Goal: Information Seeking & Learning: Check status

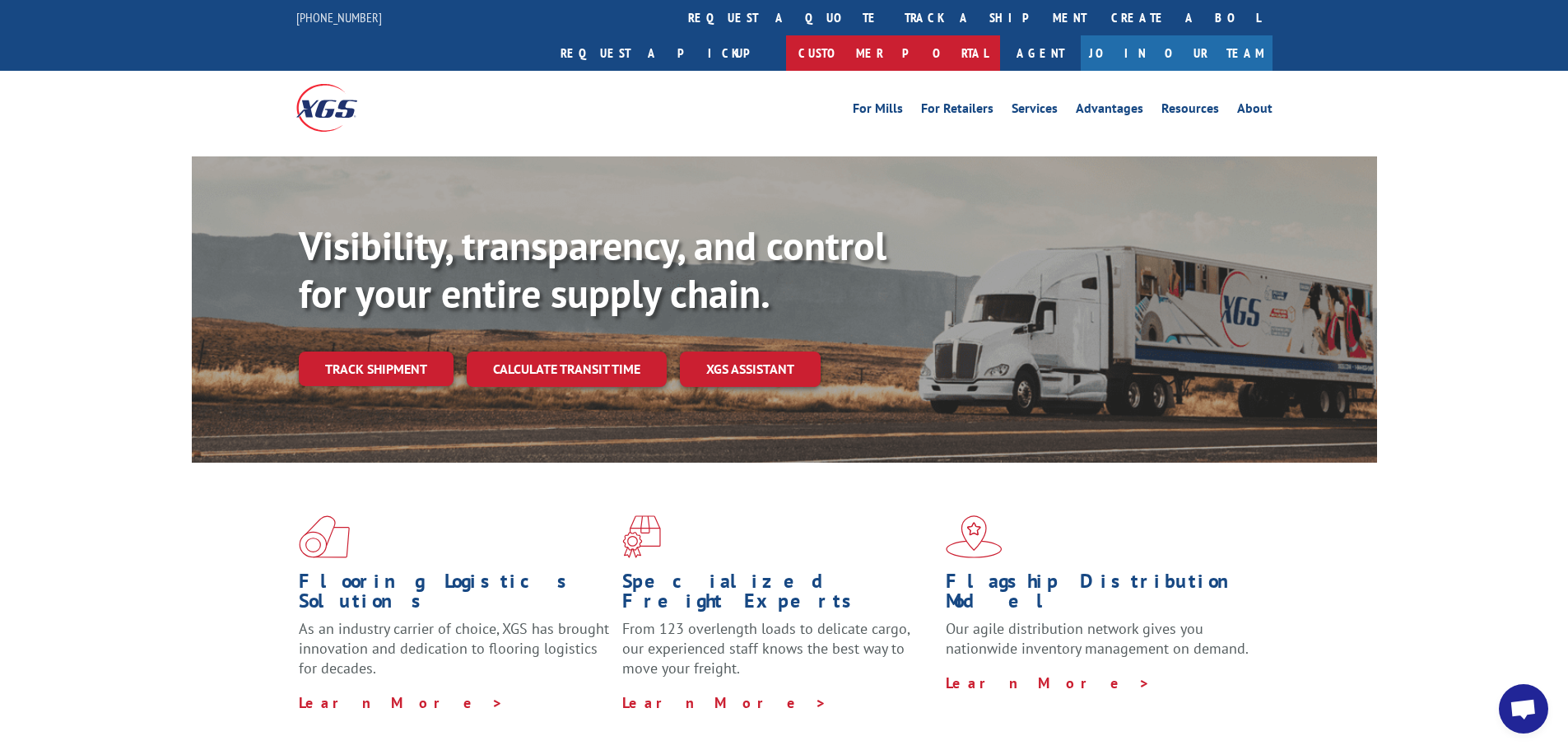
click at [1000, 35] on link "Customer Portal" at bounding box center [893, 53] width 214 height 35
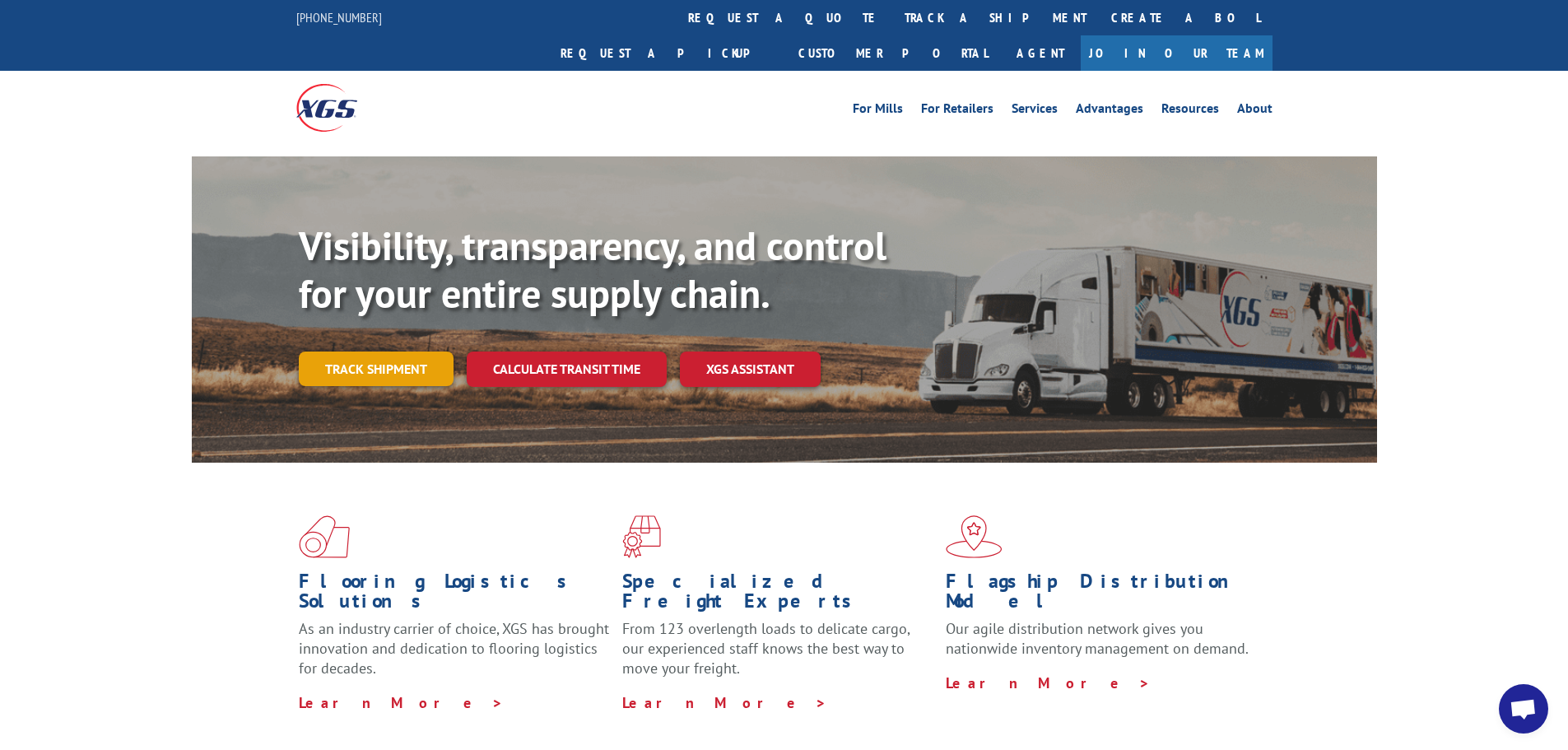
click at [377, 352] on link "Track shipment" at bounding box center [376, 368] width 155 height 34
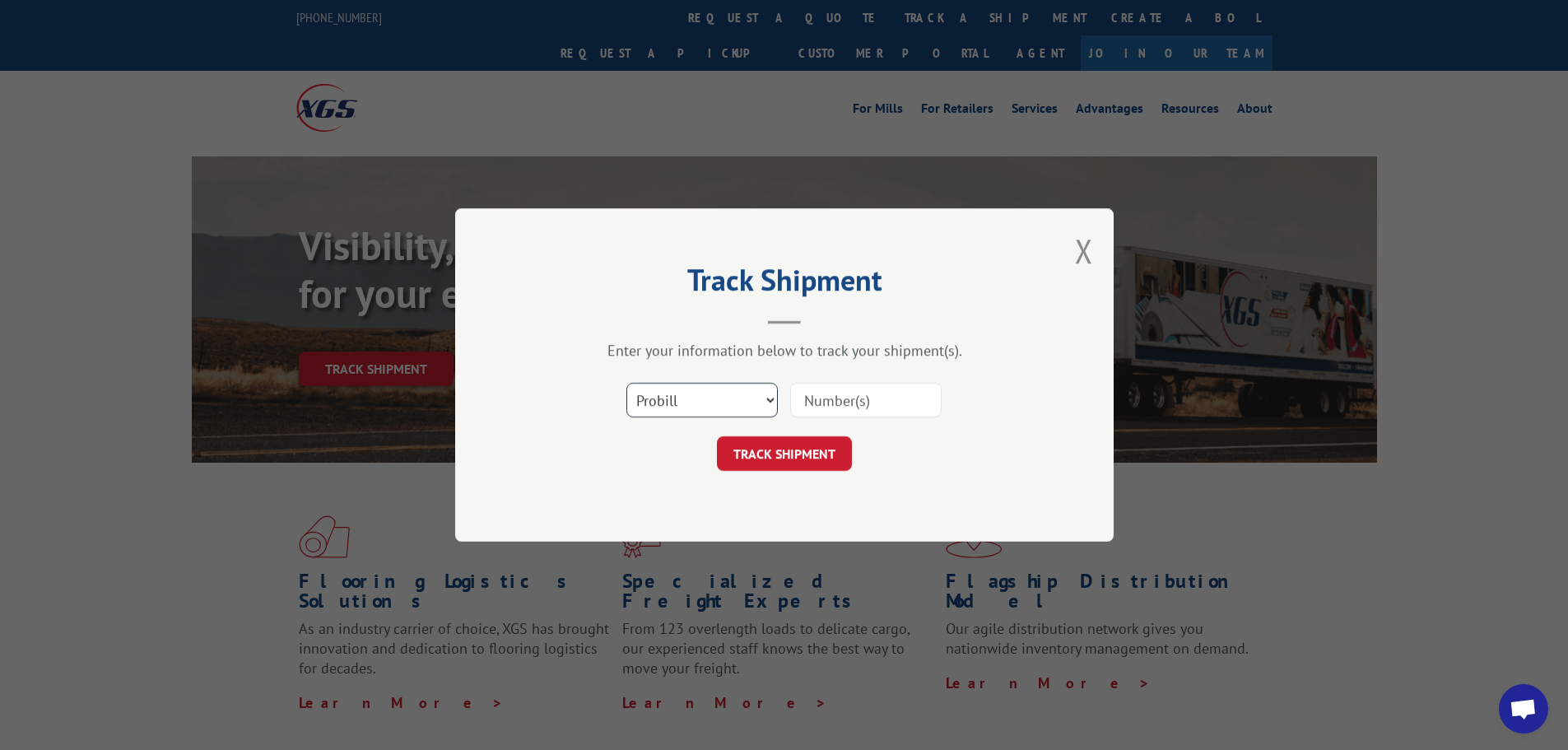
click at [719, 402] on select "Select category... Probill BOL PO" at bounding box center [702, 399] width 151 height 34
select select "bol"
click at [627, 383] on select "Select category... Probill BOL PO" at bounding box center [702, 399] width 151 height 34
click at [841, 398] on input at bounding box center [865, 399] width 151 height 34
type input "TCM1118"
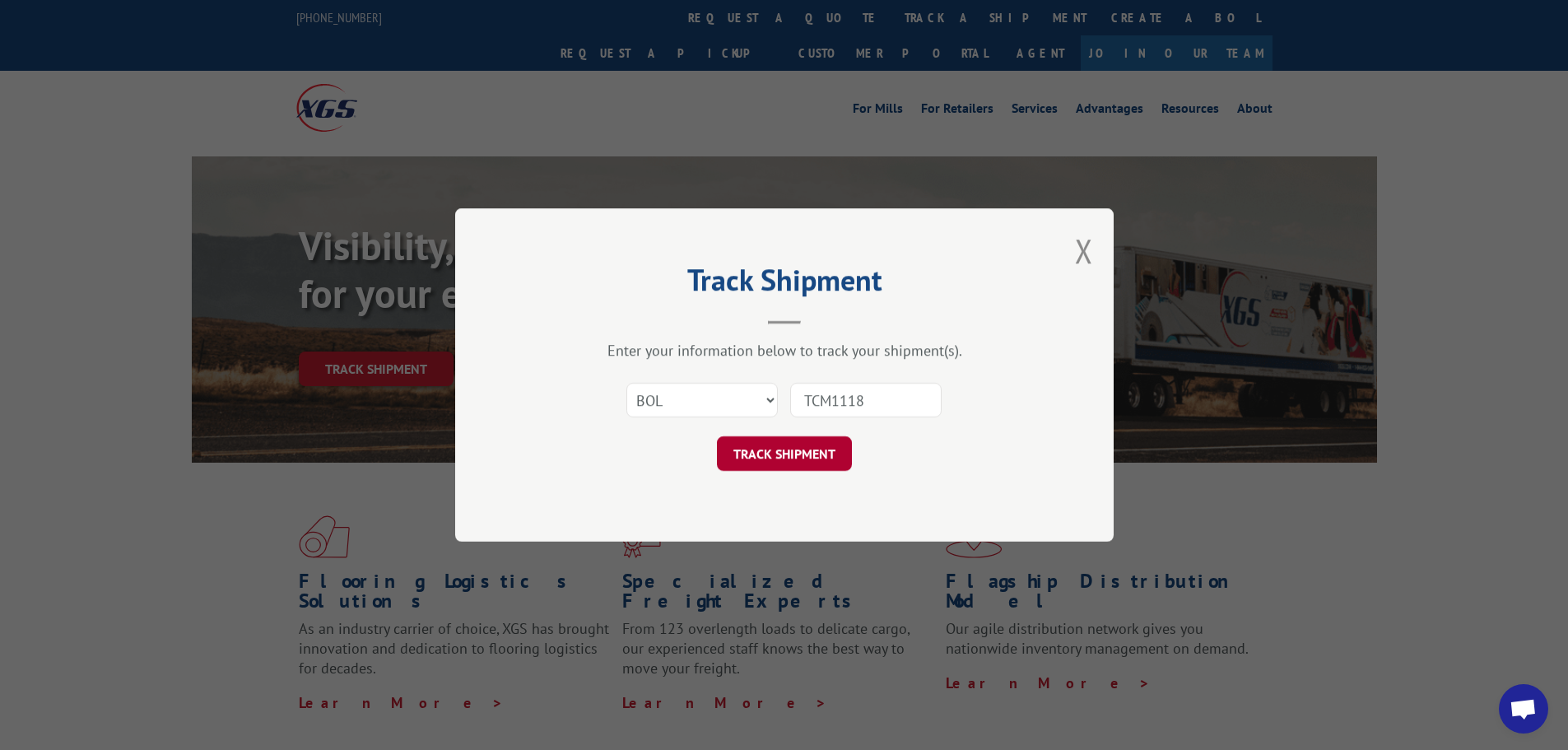
click at [820, 451] on button "TRACK SHIPMENT" at bounding box center [784, 453] width 135 height 34
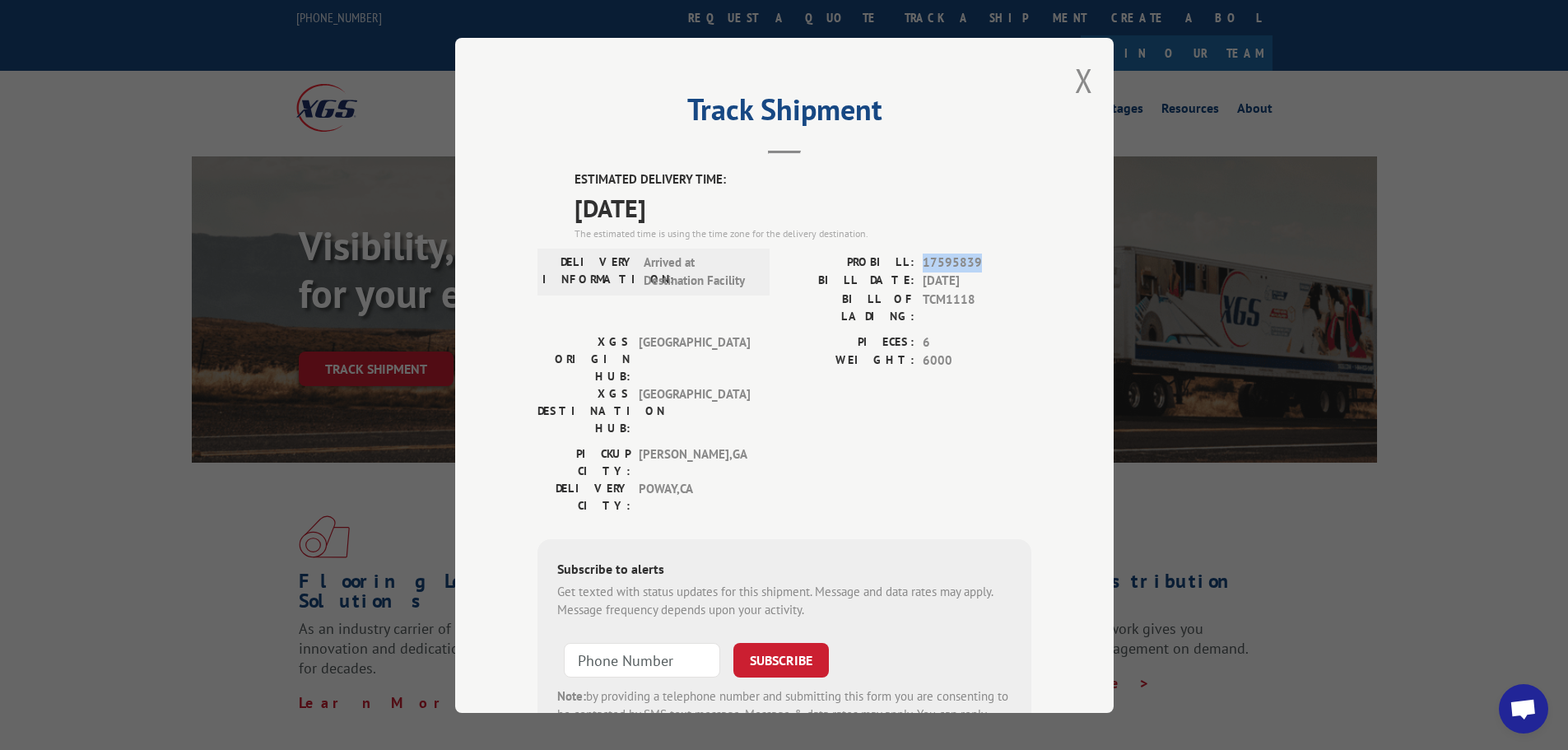
drag, startPoint x: 920, startPoint y: 262, endPoint x: 983, endPoint y: 252, distance: 63.8
click at [983, 252] on div "ESTIMATED DELIVERY TIME: [DATE] The estimated time is using the time zone for t…" at bounding box center [784, 466] width 494 height 592
click at [949, 259] on span "17595839" at bounding box center [977, 262] width 109 height 19
click at [1075, 78] on button "Close modal" at bounding box center [1084, 80] width 18 height 44
